Goal: Task Accomplishment & Management: Use online tool/utility

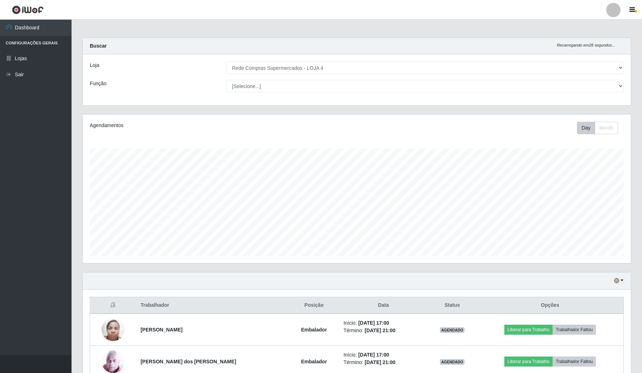
select select "159"
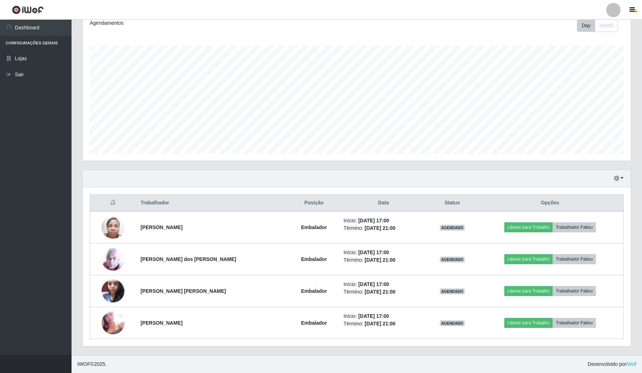
scroll to position [149, 548]
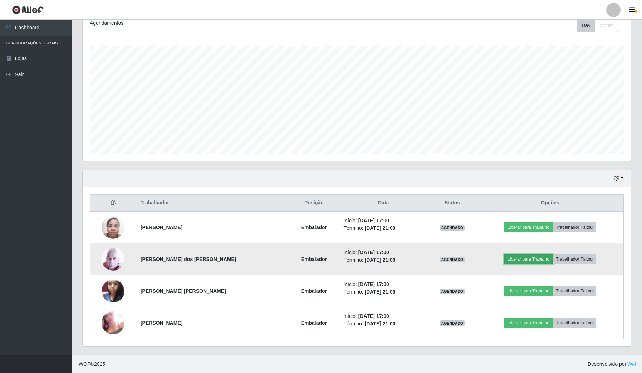
click at [531, 256] on button "Liberar para Trabalho" at bounding box center [528, 259] width 48 height 10
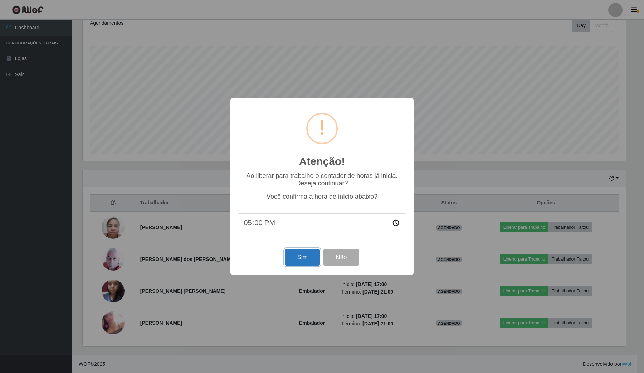
click at [311, 257] on button "Sim" at bounding box center [302, 257] width 35 height 17
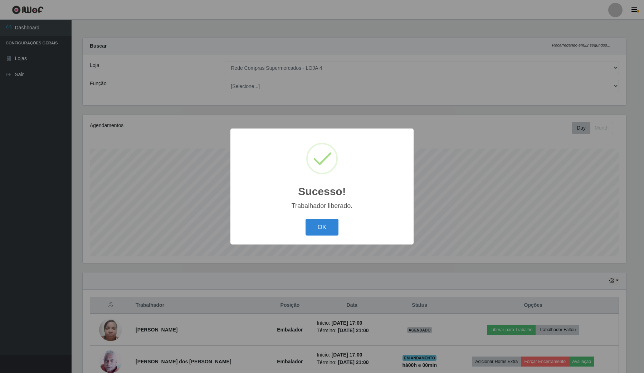
click at [296, 224] on div "OK Cancel" at bounding box center [322, 227] width 169 height 20
click at [326, 224] on button "OK" at bounding box center [322, 227] width 33 height 17
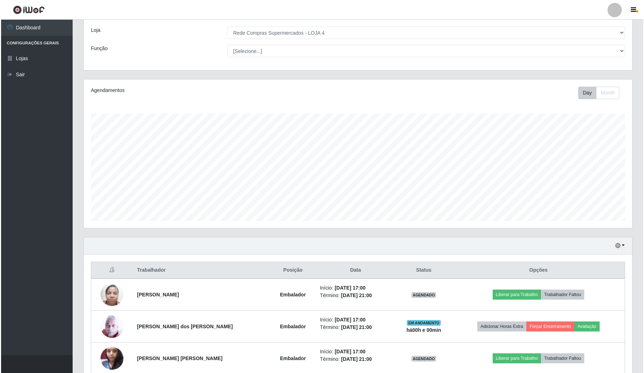
scroll to position [89, 0]
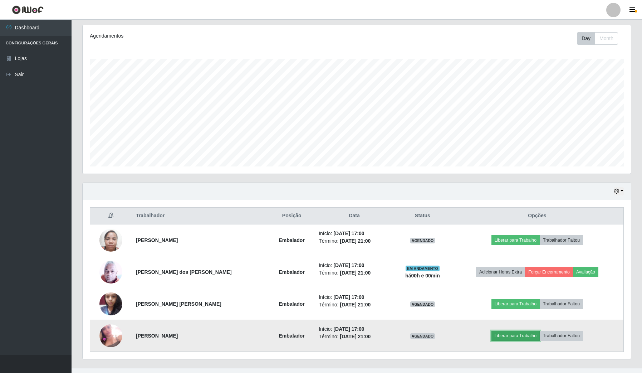
click at [513, 340] on button "Liberar para Trabalho" at bounding box center [516, 336] width 48 height 10
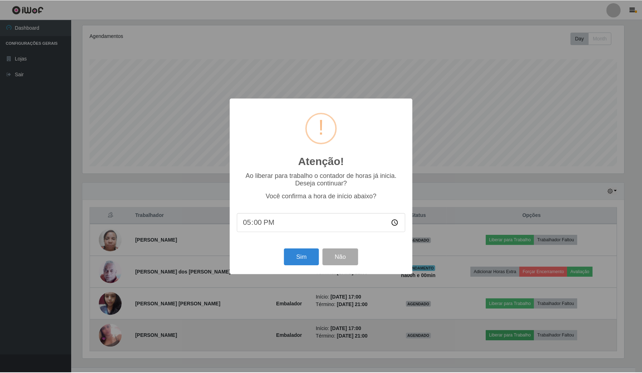
scroll to position [149, 543]
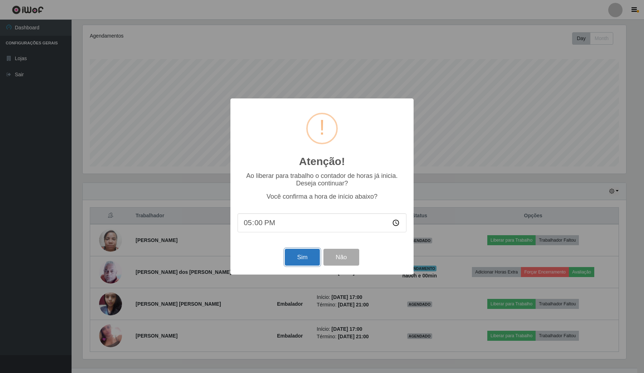
click at [301, 256] on button "Sim" at bounding box center [302, 257] width 35 height 17
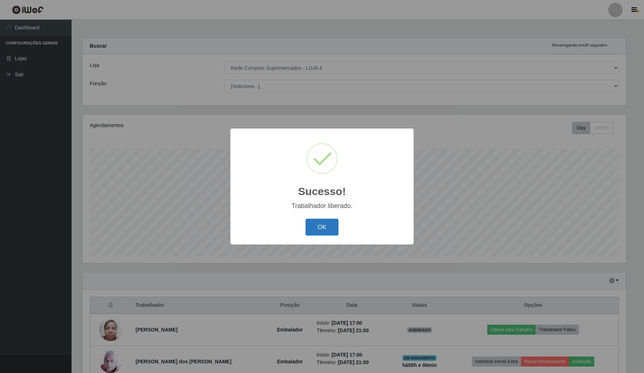
click at [327, 220] on button "OK" at bounding box center [322, 227] width 33 height 17
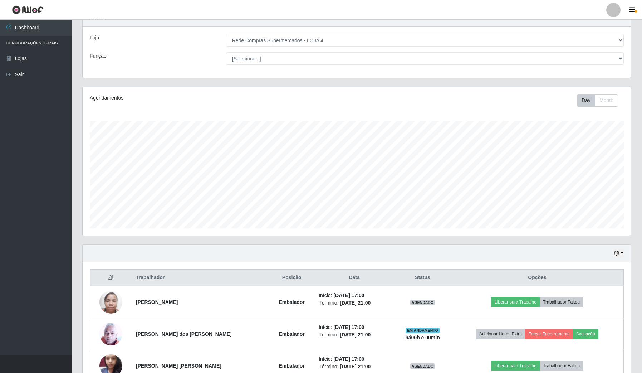
scroll to position [103, 0]
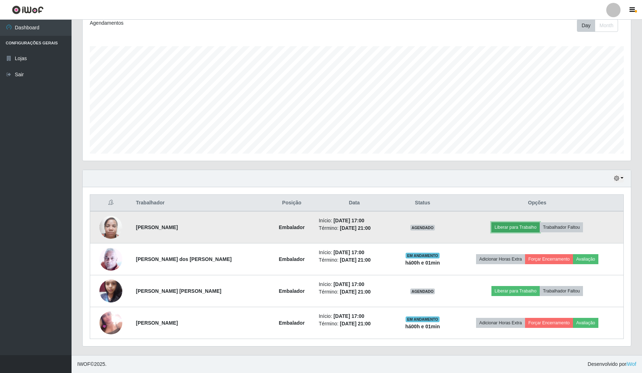
click at [524, 223] on button "Liberar para Trabalho" at bounding box center [516, 227] width 48 height 10
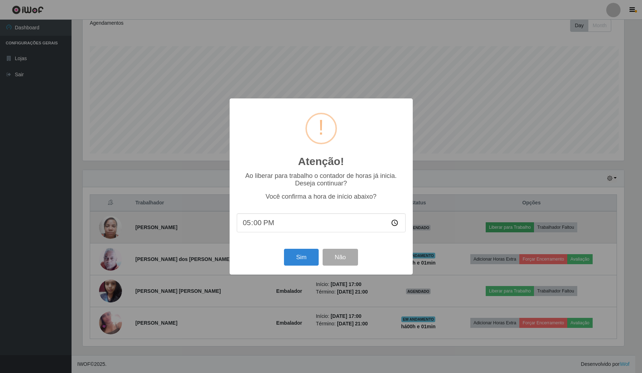
scroll to position [149, 543]
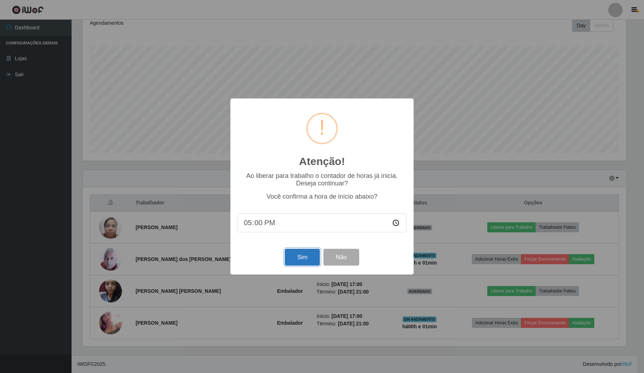
click at [287, 265] on button "Sim" at bounding box center [302, 257] width 35 height 17
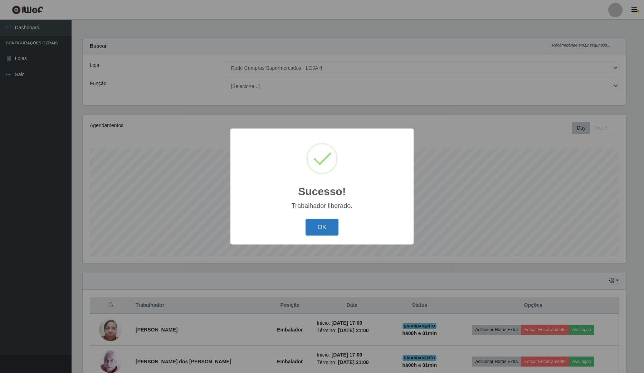
click at [324, 225] on button "OK" at bounding box center [322, 227] width 33 height 17
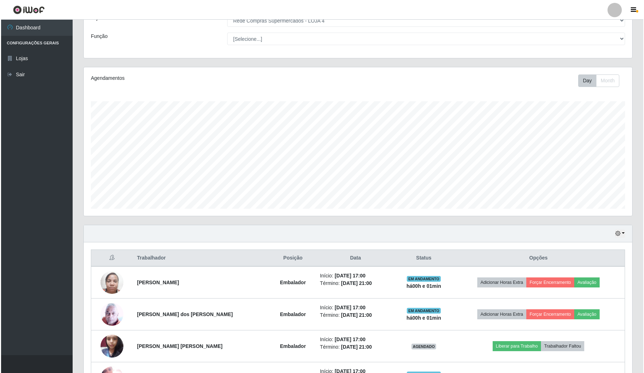
scroll to position [103, 0]
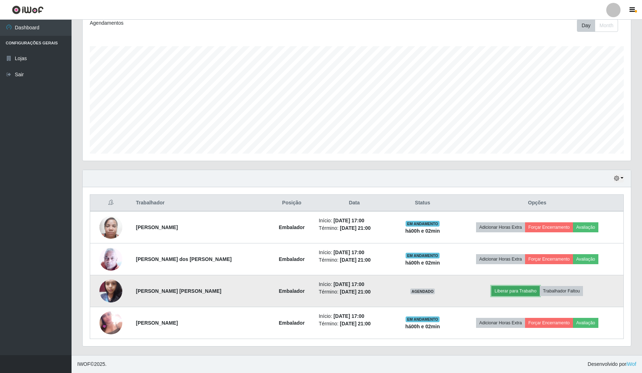
click at [514, 289] on button "Liberar para Trabalho" at bounding box center [516, 291] width 48 height 10
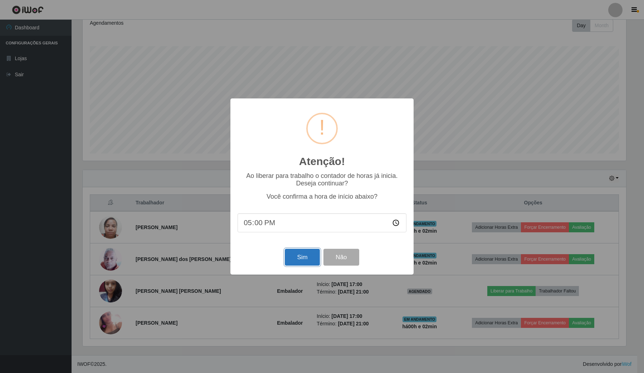
click at [300, 260] on button "Sim" at bounding box center [302, 257] width 35 height 17
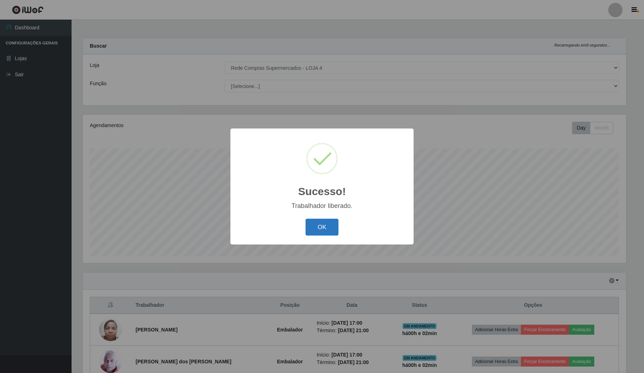
click at [317, 231] on button "OK" at bounding box center [322, 227] width 33 height 17
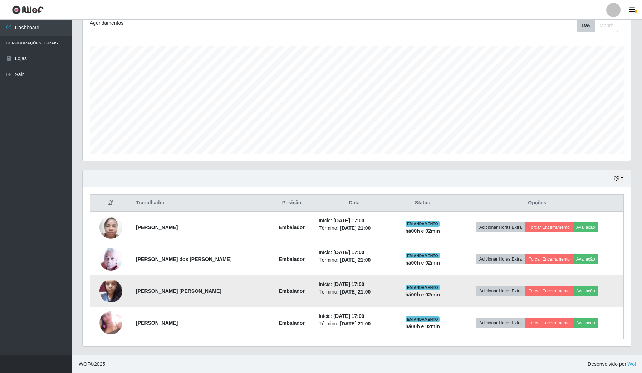
scroll to position [0, 0]
